Goal: Task Accomplishment & Management: Complete application form

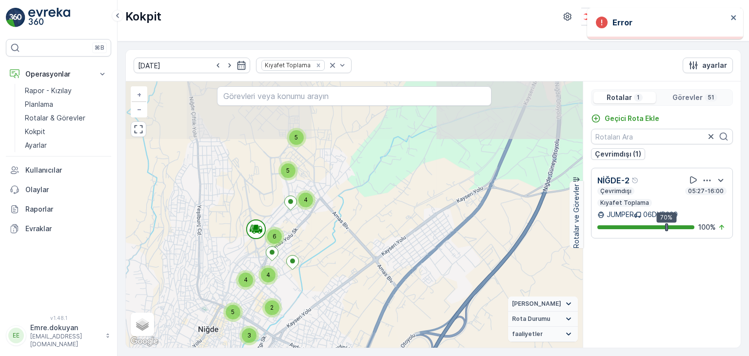
drag, startPoint x: 313, startPoint y: 175, endPoint x: 330, endPoint y: 274, distance: 100.0
click at [330, 274] on div "4 4 4 5 4 3 5 2 6 4 5 + − Uydu Yol haritası Arazi Karışık Leaflet Klavye kısayo…" at bounding box center [354, 214] width 457 height 266
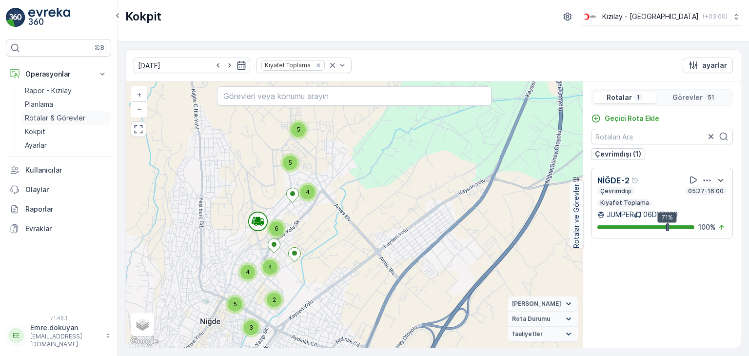
click at [61, 113] on p "Rotalar & Görevler" at bounding box center [55, 118] width 60 height 10
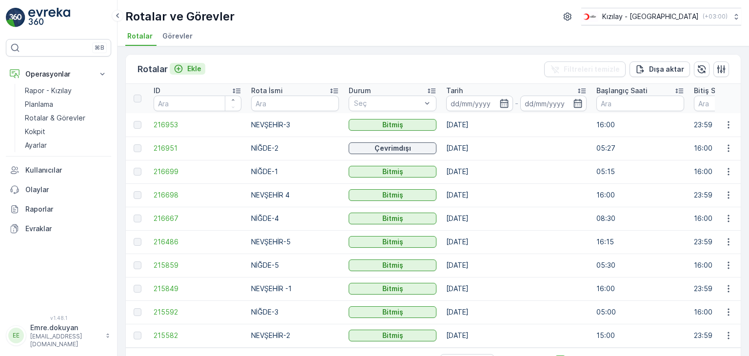
click at [199, 69] on p "Ekle" at bounding box center [194, 69] width 14 height 10
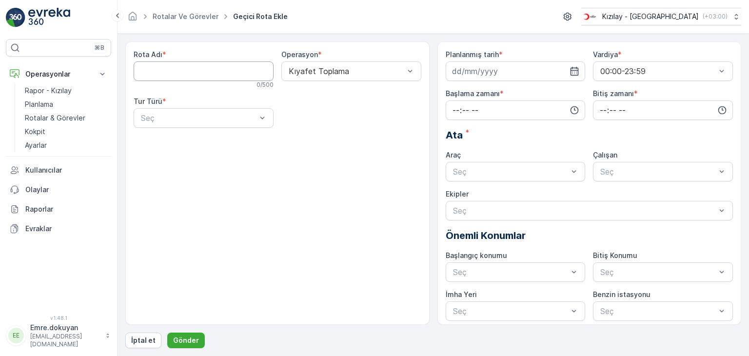
click at [186, 73] on Adı "Rota Adı" at bounding box center [204, 71] width 140 height 20
click at [189, 71] on Adı "Rota Adı" at bounding box center [204, 71] width 140 height 20
type Adı "NİĞDE-3"
click at [349, 67] on div at bounding box center [347, 71] width 118 height 9
click at [330, 95] on span "Kıyafet Toplama" at bounding box center [317, 95] width 60 height 9
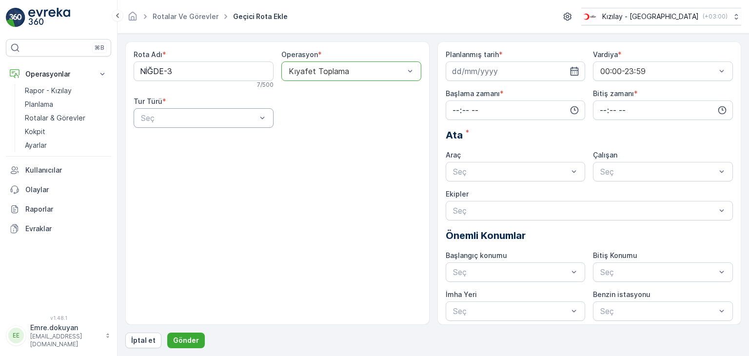
click at [195, 114] on div at bounding box center [199, 118] width 118 height 9
drag, startPoint x: 189, startPoint y: 142, endPoint x: 287, endPoint y: 135, distance: 98.3
click at [191, 142] on div "Statik" at bounding box center [204, 142] width 128 height 9
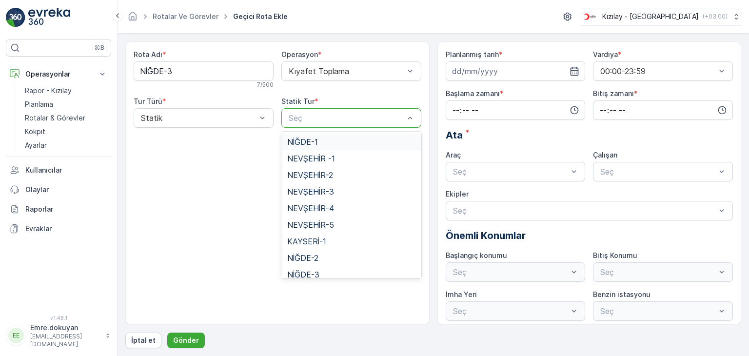
click at [328, 121] on div at bounding box center [347, 118] width 118 height 9
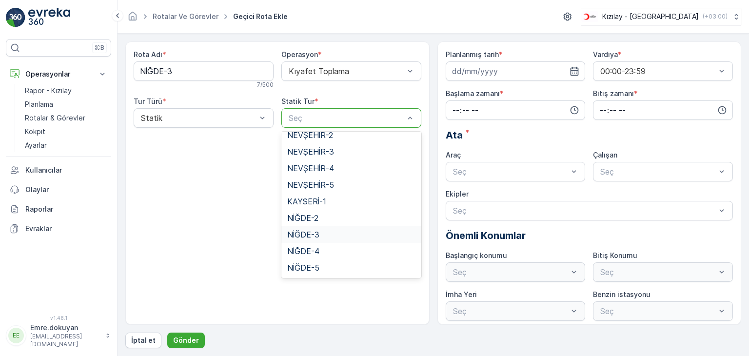
click at [308, 238] on span "NİĞDE-3" at bounding box center [303, 234] width 32 height 9
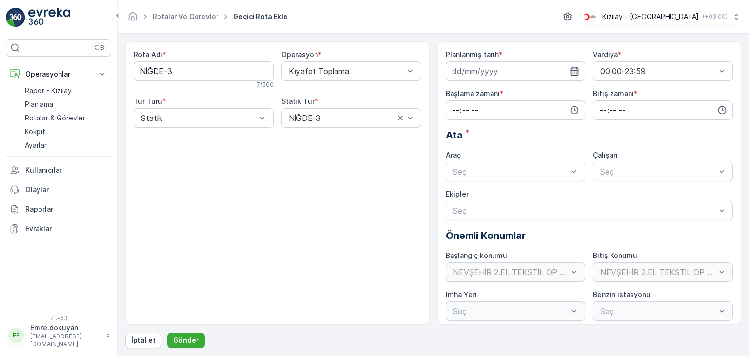
click at [576, 69] on icon "button" at bounding box center [575, 71] width 10 height 10
click at [530, 193] on div "22" at bounding box center [533, 191] width 16 height 16
type input "[DATE]"
click at [454, 108] on input "time" at bounding box center [516, 110] width 140 height 20
click at [457, 197] on span "05" at bounding box center [456, 197] width 9 height 10
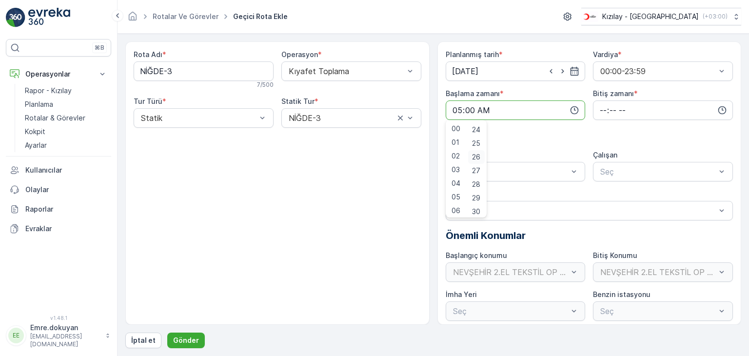
scroll to position [341, 0]
click at [479, 198] on span "30" at bounding box center [476, 197] width 8 height 10
type input "05:30"
click at [597, 107] on input "time" at bounding box center [663, 110] width 140 height 20
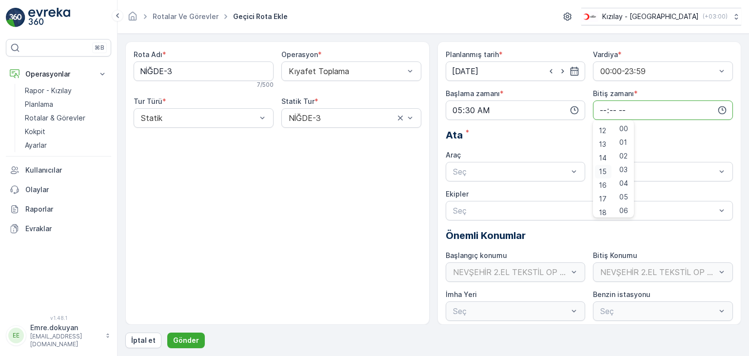
scroll to position [146, 0]
drag, startPoint x: 602, startPoint y: 201, endPoint x: 608, endPoint y: 194, distance: 10.1
click at [602, 201] on span "16" at bounding box center [603, 201] width 8 height 10
type input "16:00"
click at [624, 129] on span "00" at bounding box center [624, 129] width 9 height 10
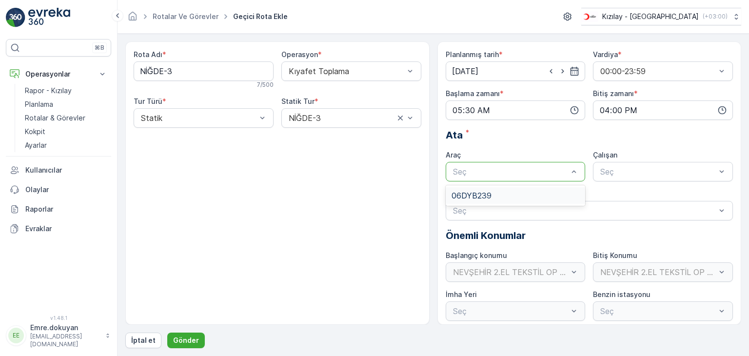
click at [540, 171] on div at bounding box center [511, 171] width 118 height 9
drag, startPoint x: 537, startPoint y: 197, endPoint x: 550, endPoint y: 199, distance: 13.7
click at [537, 198] on div "06DYB239" at bounding box center [516, 195] width 128 height 9
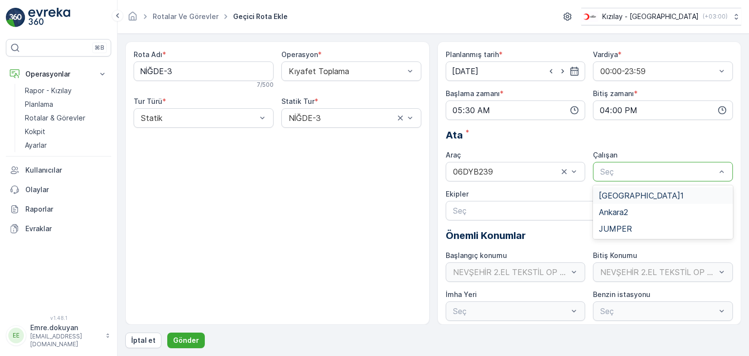
click at [668, 178] on div "Seç" at bounding box center [663, 172] width 140 height 20
click at [631, 229] on div "JUMPER" at bounding box center [663, 228] width 128 height 9
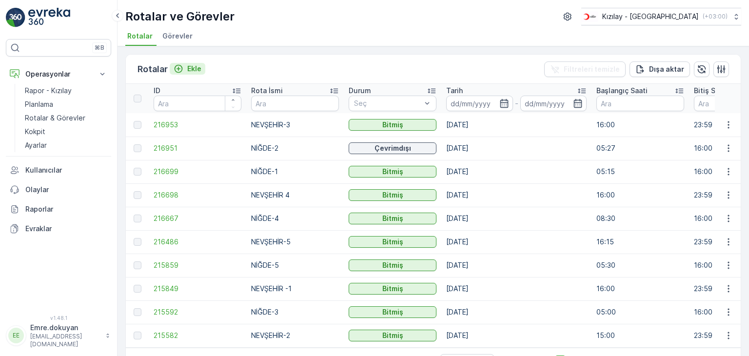
click at [190, 69] on p "Ekle" at bounding box center [194, 69] width 14 height 10
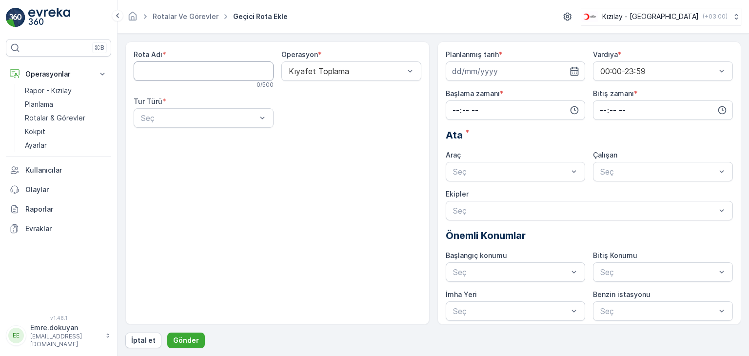
click at [199, 73] on Adı "Rota Adı" at bounding box center [204, 71] width 140 height 20
type Adı "NİĞDE-3"
drag, startPoint x: 366, startPoint y: 71, endPoint x: 365, endPoint y: 83, distance: 11.8
click at [366, 73] on div at bounding box center [347, 71] width 118 height 9
drag, startPoint x: 359, startPoint y: 93, endPoint x: 318, endPoint y: 100, distance: 41.6
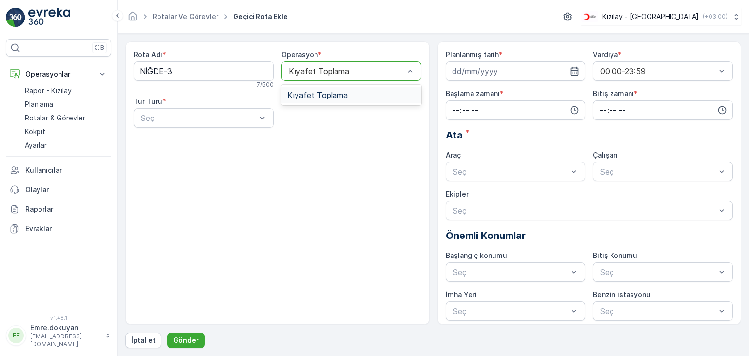
click at [354, 96] on div "Kıyafet Toplama" at bounding box center [351, 95] width 128 height 9
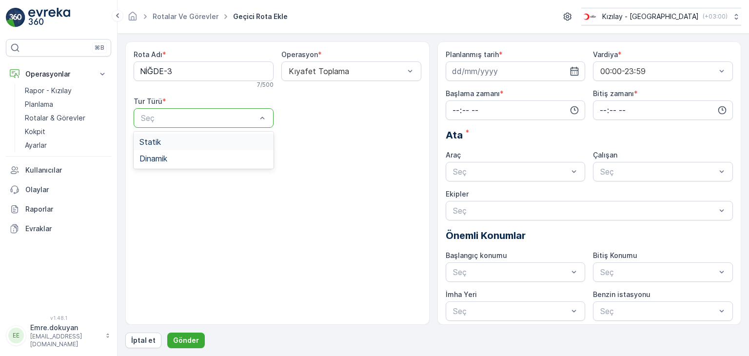
click at [204, 117] on div at bounding box center [199, 118] width 118 height 9
click at [206, 141] on div "Statik" at bounding box center [204, 142] width 128 height 9
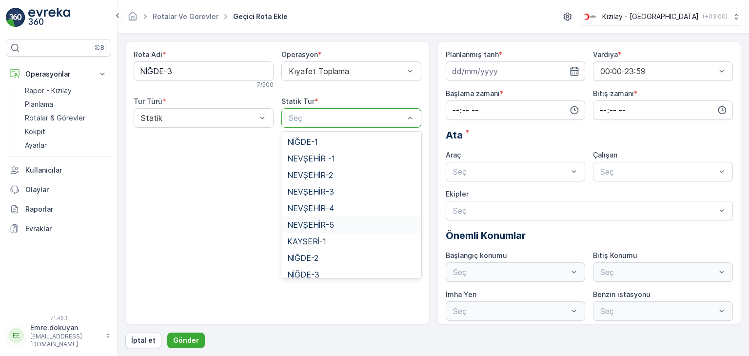
scroll to position [40, 0]
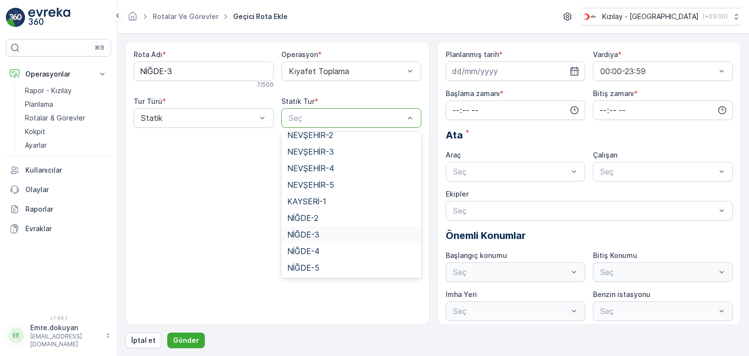
click at [313, 237] on span "NİĞDE-3" at bounding box center [303, 234] width 32 height 9
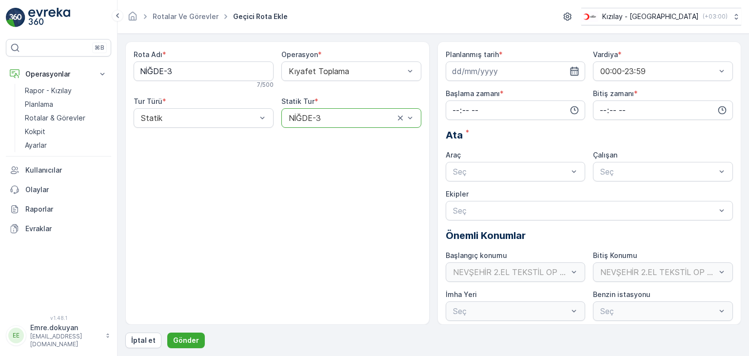
click at [572, 71] on icon "button" at bounding box center [575, 71] width 10 height 10
click at [534, 190] on div "22" at bounding box center [533, 191] width 16 height 16
type input "[DATE]"
click at [456, 110] on input "time" at bounding box center [516, 110] width 140 height 20
click at [458, 198] on span "05" at bounding box center [456, 197] width 9 height 10
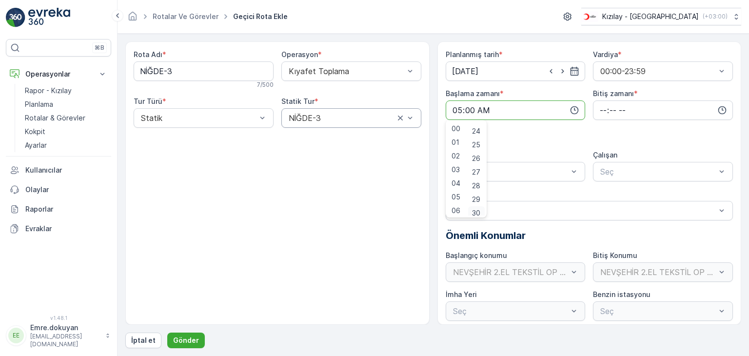
scroll to position [341, 0]
click at [481, 196] on span "30" at bounding box center [476, 197] width 8 height 10
type input "05:30"
click at [598, 110] on input "time" at bounding box center [663, 110] width 140 height 20
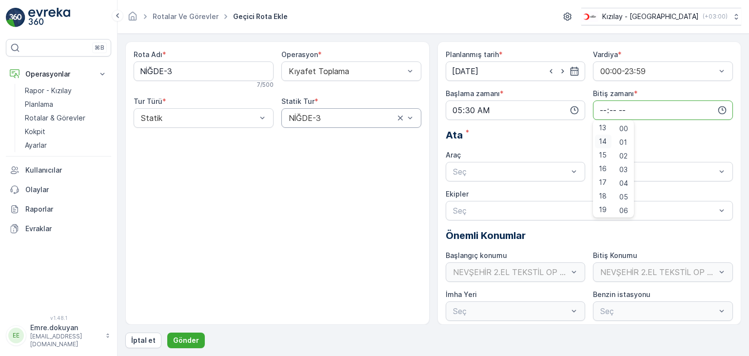
scroll to position [195, 0]
click at [601, 154] on span "16" at bounding box center [603, 152] width 8 height 10
type input "16:00"
click at [628, 127] on span "00" at bounding box center [624, 129] width 9 height 10
click at [488, 172] on div at bounding box center [511, 171] width 118 height 9
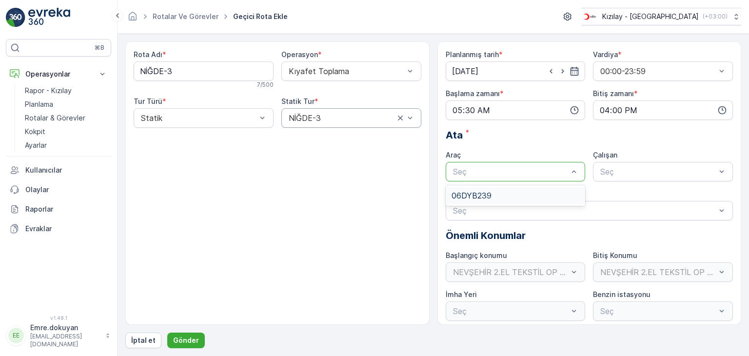
drag, startPoint x: 490, startPoint y: 194, endPoint x: 542, endPoint y: 182, distance: 53.5
click at [490, 194] on span "06DYB239" at bounding box center [472, 195] width 40 height 9
click at [617, 171] on div at bounding box center [659, 171] width 118 height 9
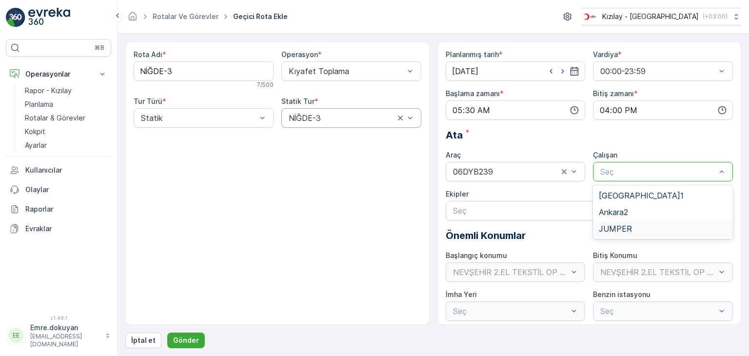
click at [635, 229] on div "JUMPER" at bounding box center [663, 228] width 128 height 9
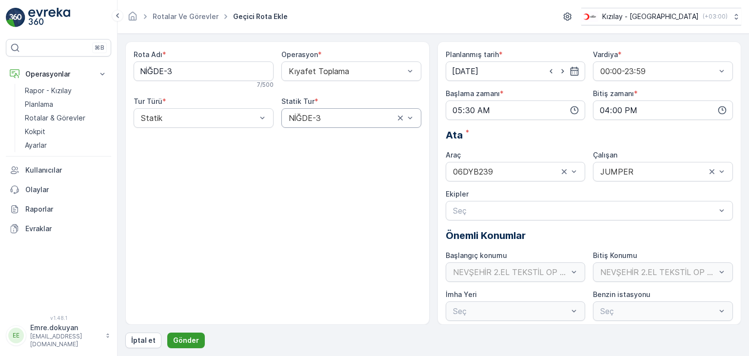
click at [174, 336] on p "Gönder" at bounding box center [186, 341] width 26 height 10
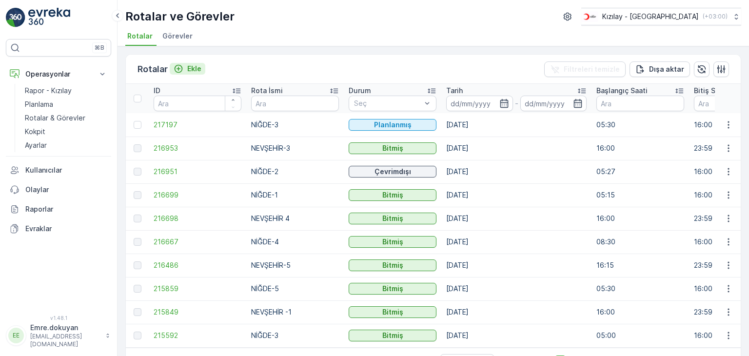
click at [197, 64] on p "Ekle" at bounding box center [194, 69] width 14 height 10
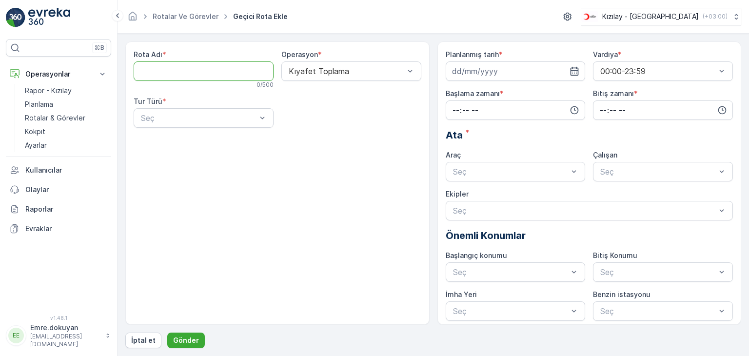
click at [193, 67] on Adı "Rota Adı" at bounding box center [204, 71] width 140 height 20
type Adı "NEVŞEHİR-2"
click at [205, 121] on div at bounding box center [199, 118] width 118 height 9
click at [196, 142] on div "Statik" at bounding box center [204, 142] width 128 height 9
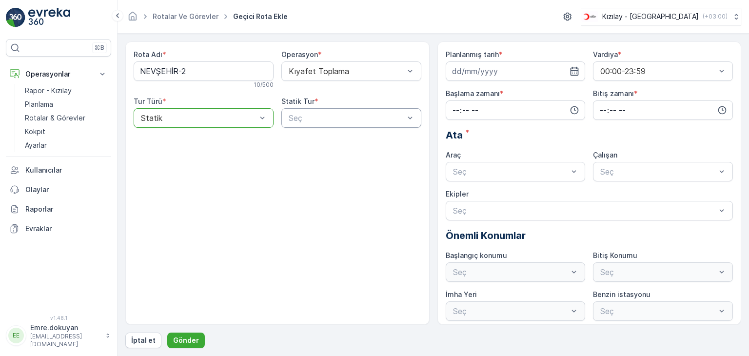
click at [301, 125] on div "Seç" at bounding box center [351, 118] width 140 height 20
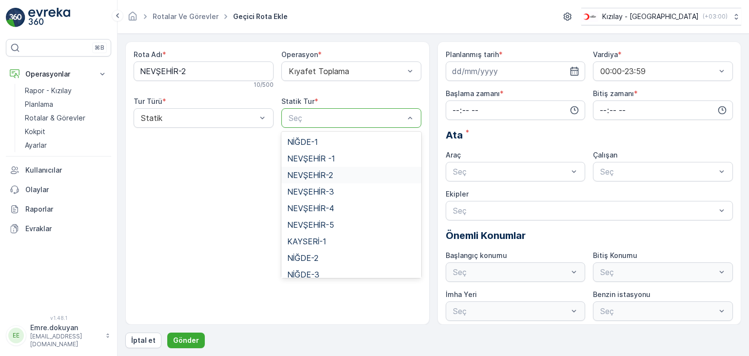
click at [316, 175] on span "NEVŞEHİR-2" at bounding box center [310, 175] width 46 height 9
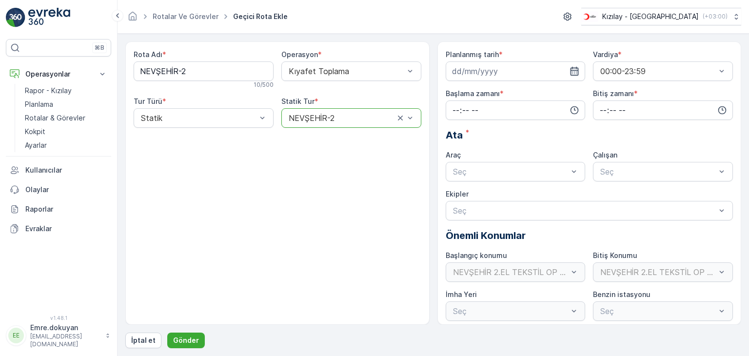
click at [574, 72] on icon "button" at bounding box center [575, 71] width 10 height 10
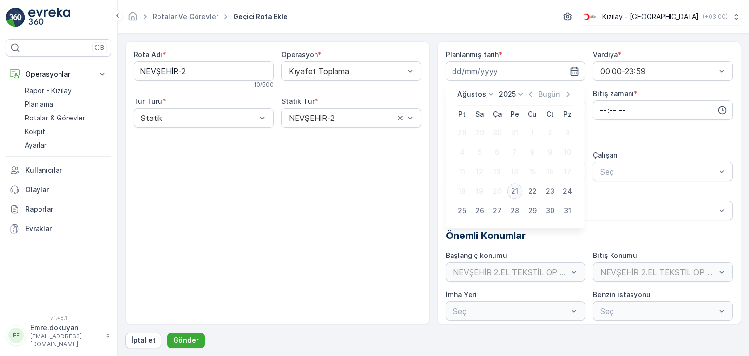
click at [520, 190] on div "21" at bounding box center [515, 191] width 16 height 16
type input "[DATE]"
click at [451, 111] on input "time" at bounding box center [516, 110] width 140 height 20
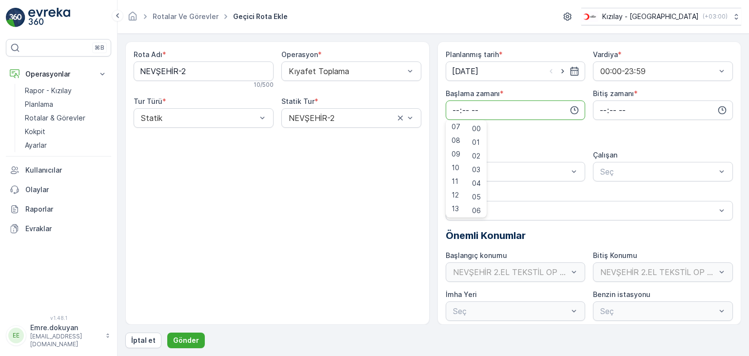
scroll to position [146, 0]
click at [457, 200] on span "16" at bounding box center [456, 201] width 8 height 10
type input "16:00"
click at [480, 129] on span "00" at bounding box center [476, 129] width 9 height 10
click at [601, 108] on input "time" at bounding box center [663, 110] width 140 height 20
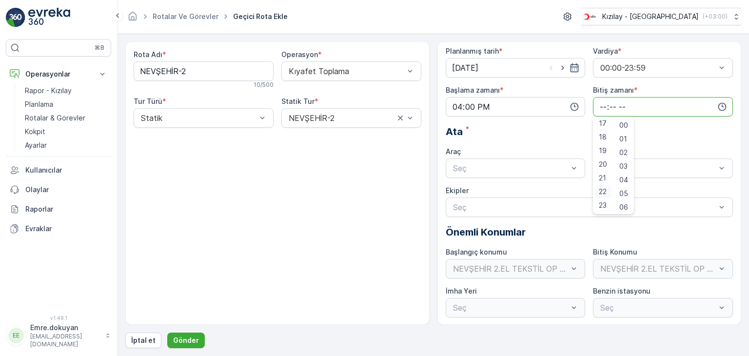
scroll to position [4, 0]
click at [602, 203] on span "23" at bounding box center [603, 205] width 8 height 10
click at [624, 203] on span "59" at bounding box center [624, 205] width 9 height 10
type input "23:59"
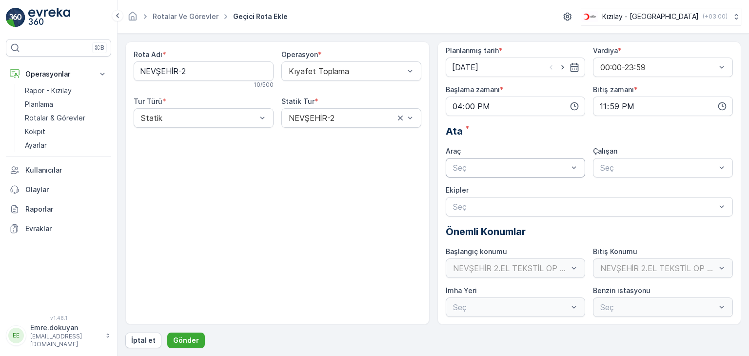
click at [469, 164] on div at bounding box center [511, 167] width 118 height 9
drag, startPoint x: 483, startPoint y: 190, endPoint x: 557, endPoint y: 178, distance: 74.6
click at [484, 190] on span "06DYB239" at bounding box center [472, 191] width 40 height 9
click at [624, 164] on div at bounding box center [659, 167] width 118 height 9
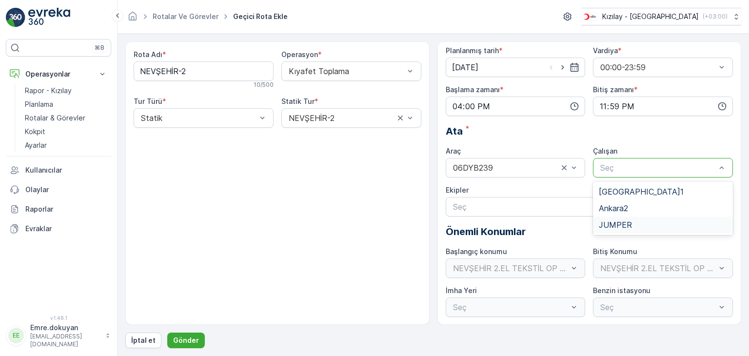
click at [613, 225] on span "JUMPER" at bounding box center [615, 224] width 33 height 9
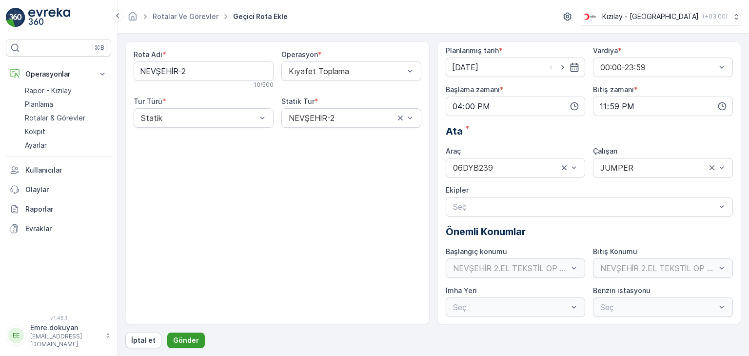
click at [185, 336] on p "Gönder" at bounding box center [186, 341] width 26 height 10
